Goal: Information Seeking & Learning: Learn about a topic

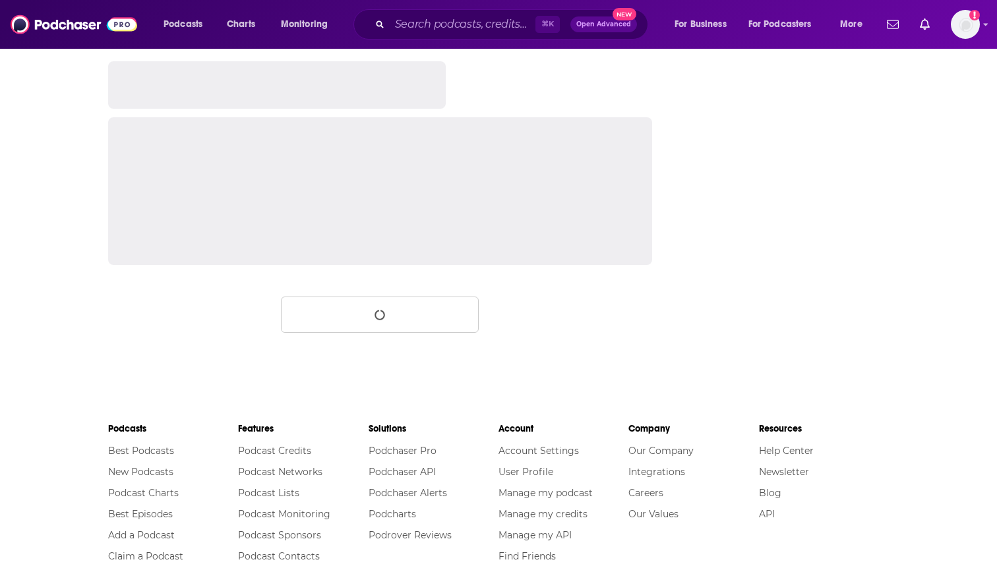
scroll to position [2131, 0]
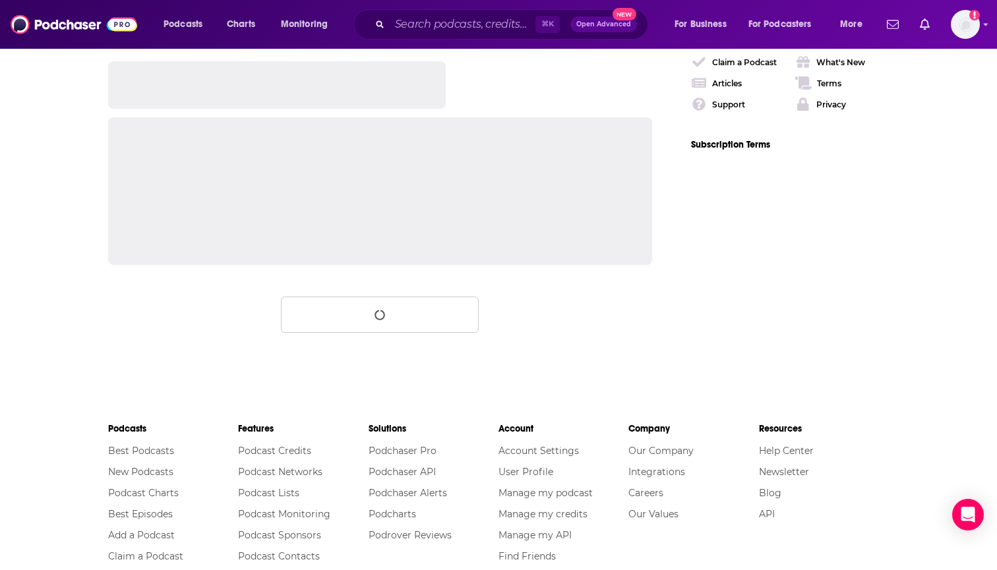
click at [481, 36] on div "⌘ K Open Advanced New" at bounding box center [500, 24] width 295 height 30
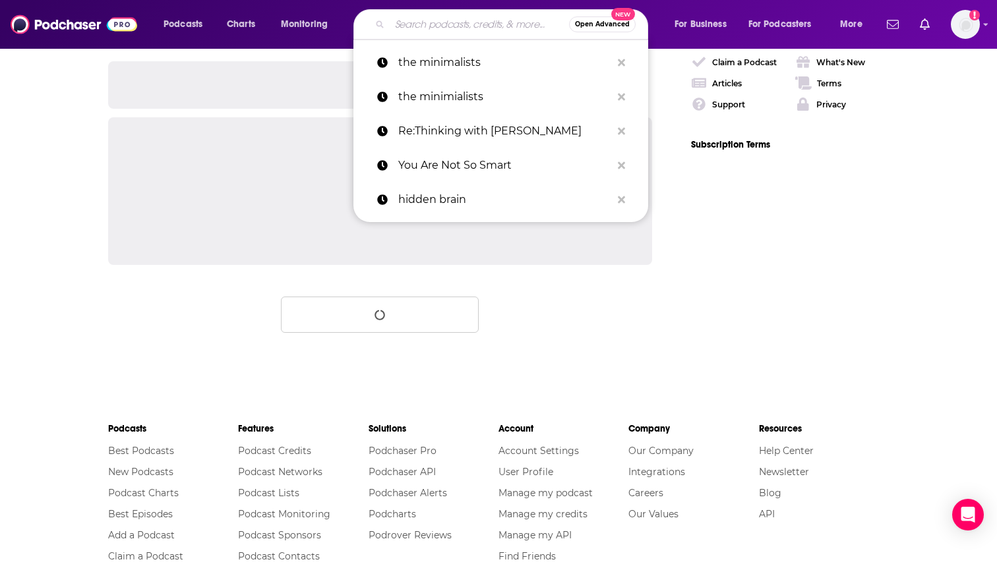
click at [472, 25] on input "Search podcasts, credits, & more..." at bounding box center [479, 24] width 179 height 21
paste input "Ziwe"
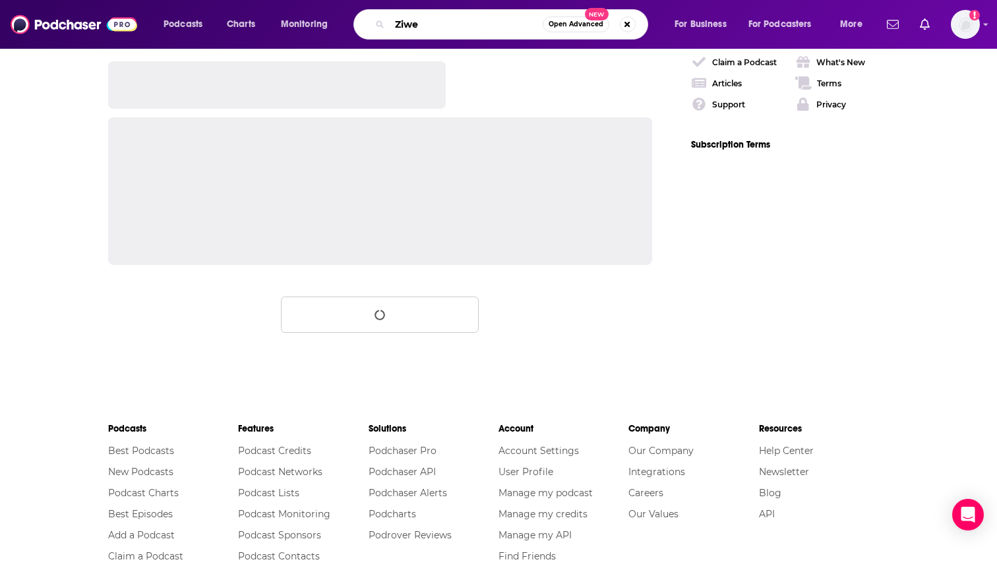
type input "Ziwe"
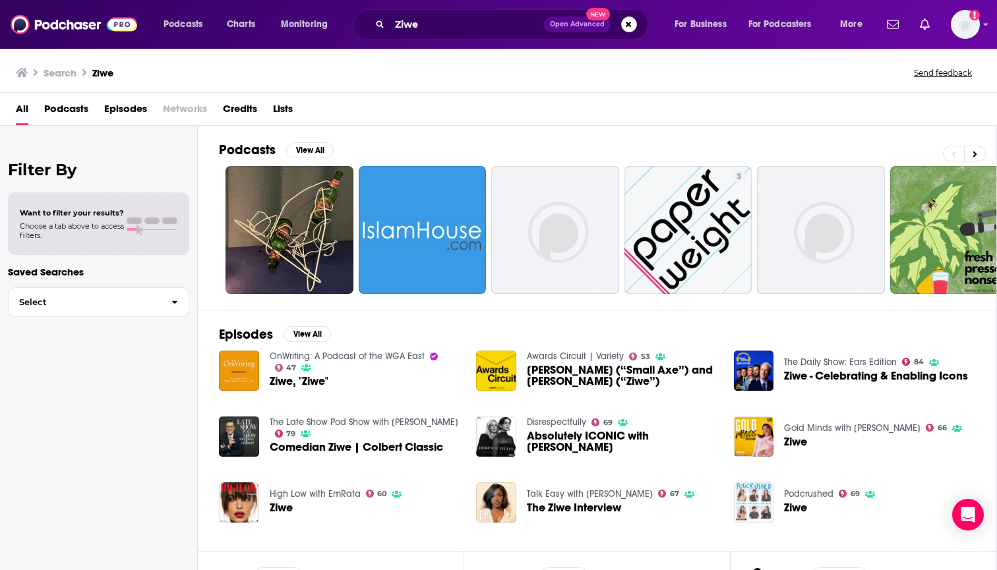
click at [582, 510] on span "The Ziwe Interview" at bounding box center [574, 507] width 94 height 11
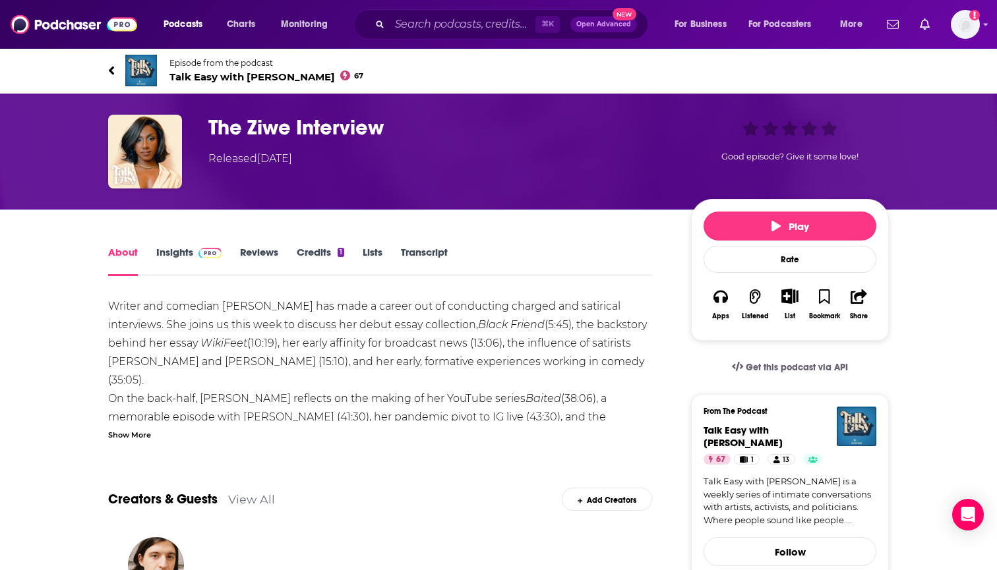
click at [189, 251] on link "Insights" at bounding box center [188, 261] width 65 height 30
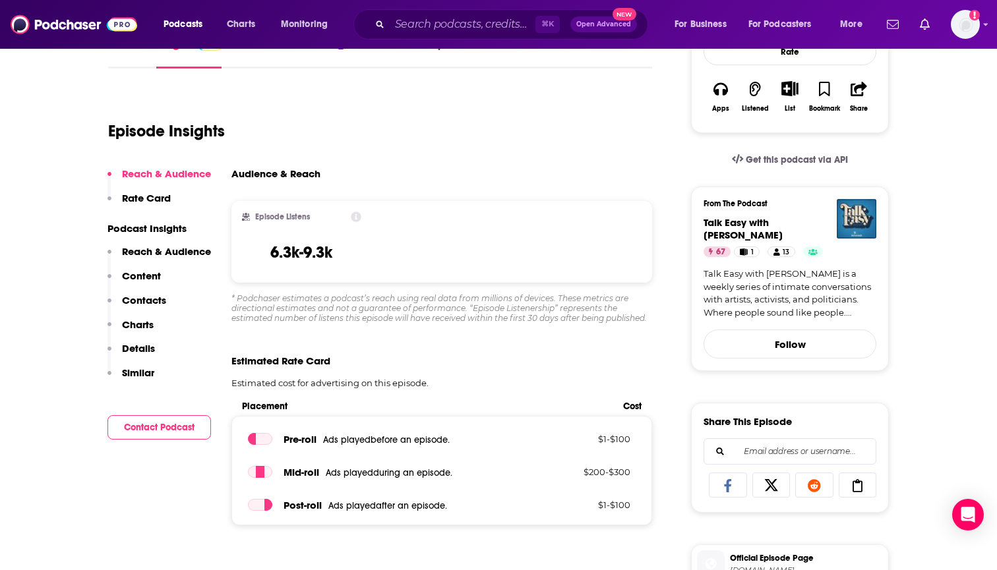
scroll to position [208, 1]
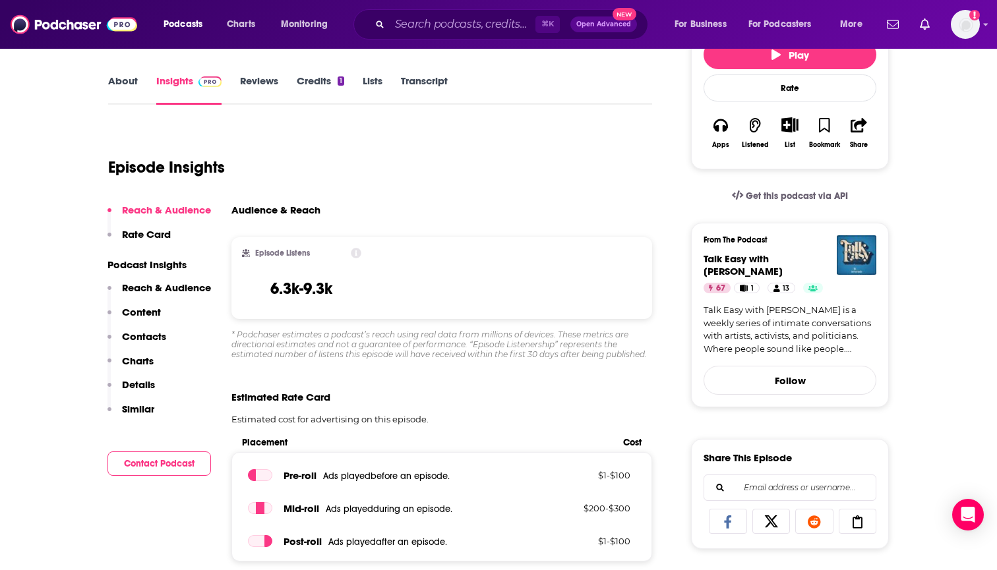
click at [158, 329] on button "Content" at bounding box center [133, 318] width 53 height 24
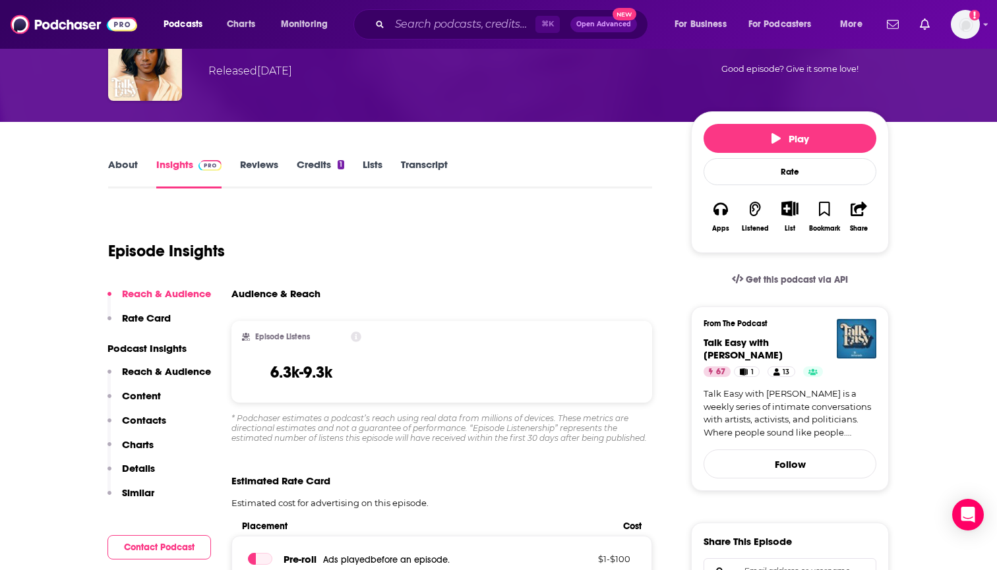
scroll to position [92, 0]
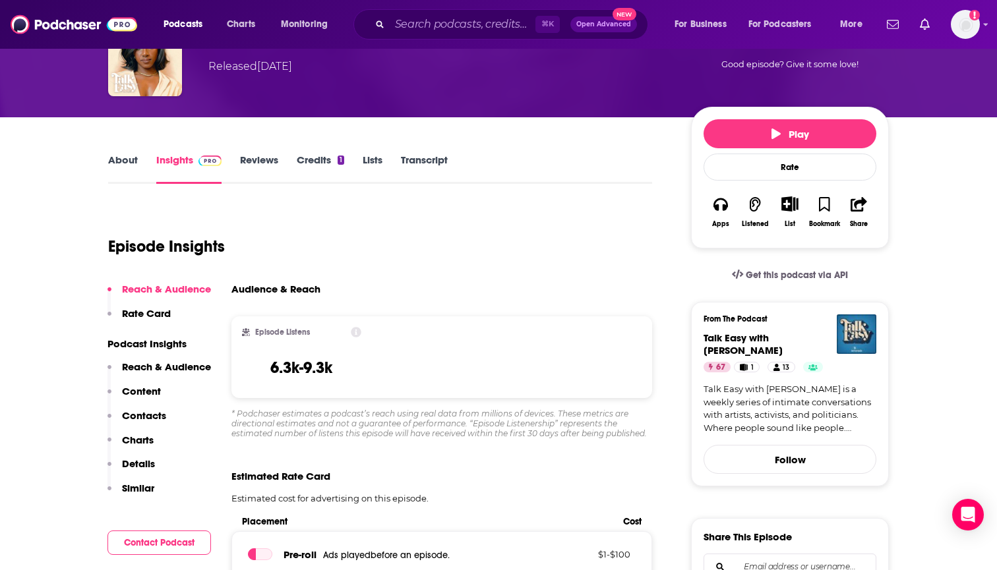
drag, startPoint x: 354, startPoint y: 377, endPoint x: 356, endPoint y: 369, distance: 8.2
click at [356, 369] on div "Episode Listens 6.3k-9.3k" at bounding box center [301, 357] width 119 height 61
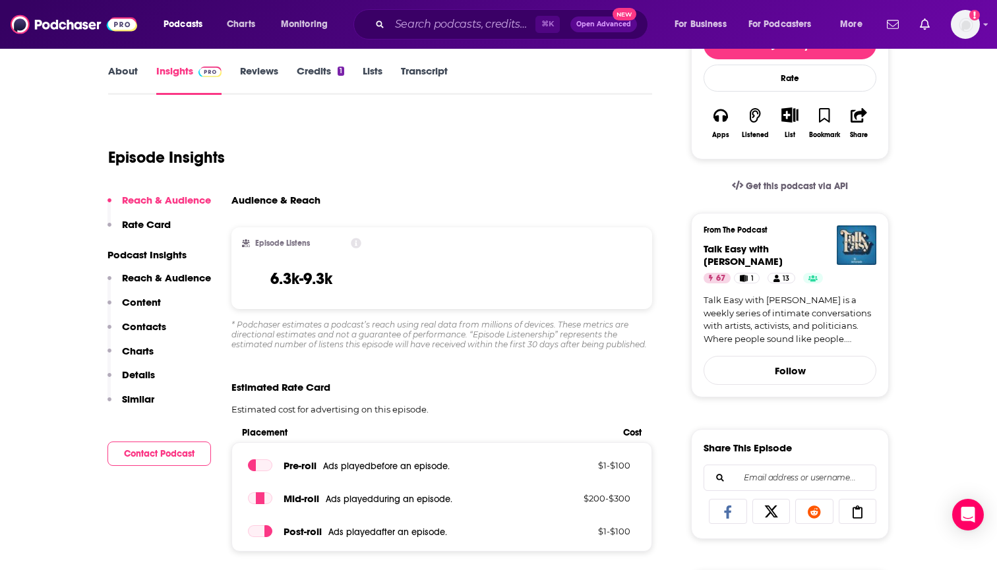
scroll to position [181, 0]
click at [152, 342] on button "Contacts" at bounding box center [136, 332] width 59 height 24
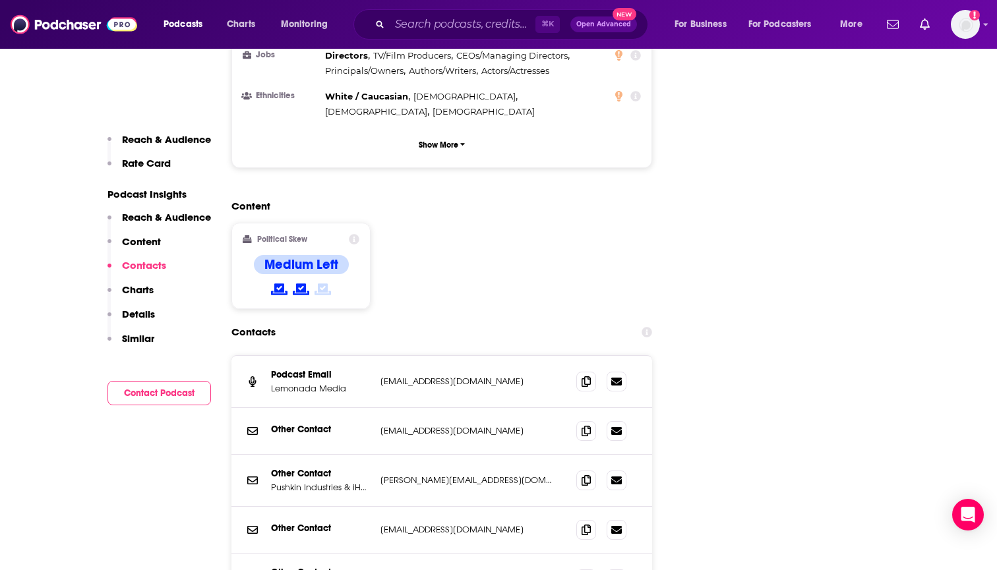
scroll to position [1341, 0]
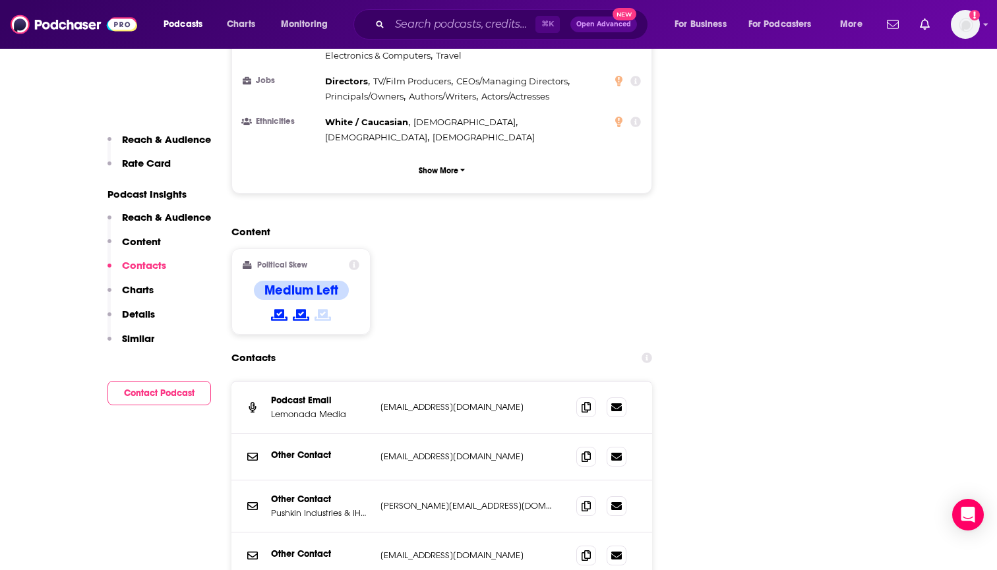
click at [156, 208] on div "Reach & Audience Rate Card Podcast Insights Reach & Audience Content Contacts C…" at bounding box center [159, 269] width 104 height 272
click at [159, 218] on p "Reach & Audience" at bounding box center [166, 217] width 89 height 13
